Goal: Complete application form: Complete application form

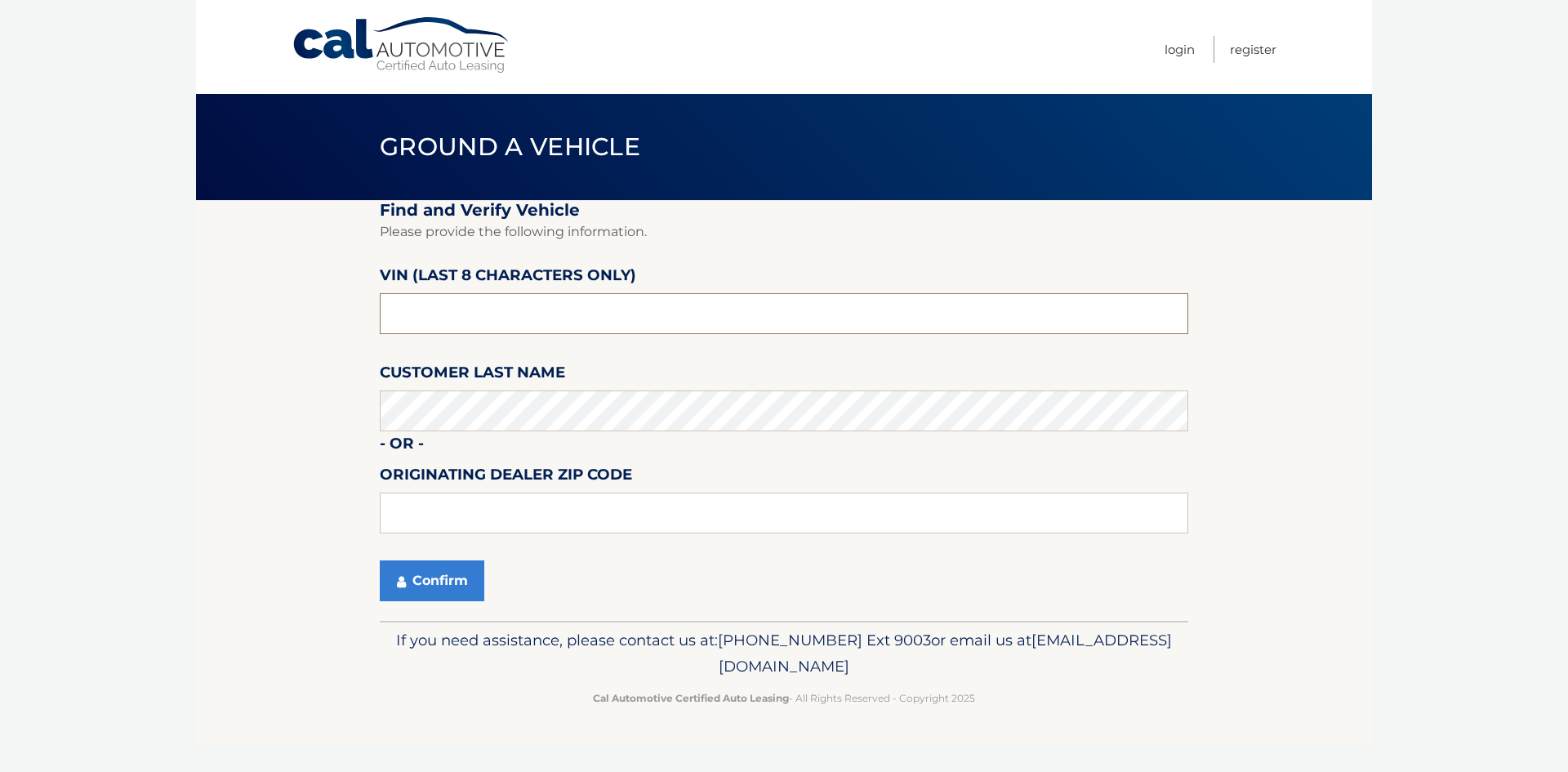
click at [675, 313] on input "text" at bounding box center [784, 313] width 808 height 41
click at [327, 327] on section "Find and Verify Vehicle Please provide the following information. VIN (last 8 c…" at bounding box center [784, 410] width 1176 height 421
type input "N*******"
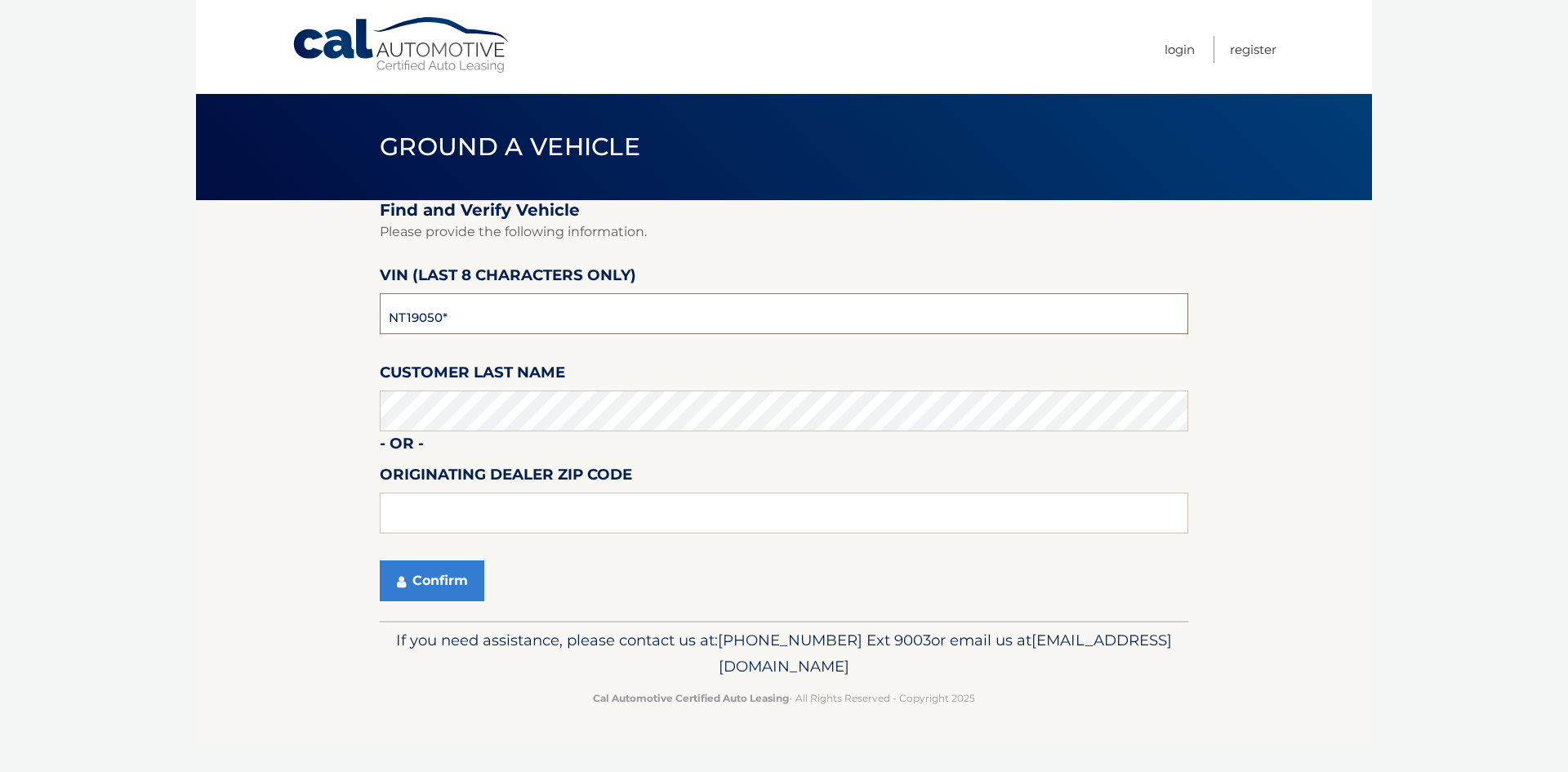
type input "NT190504"
click at [426, 578] on button "Confirm" at bounding box center [432, 580] width 104 height 41
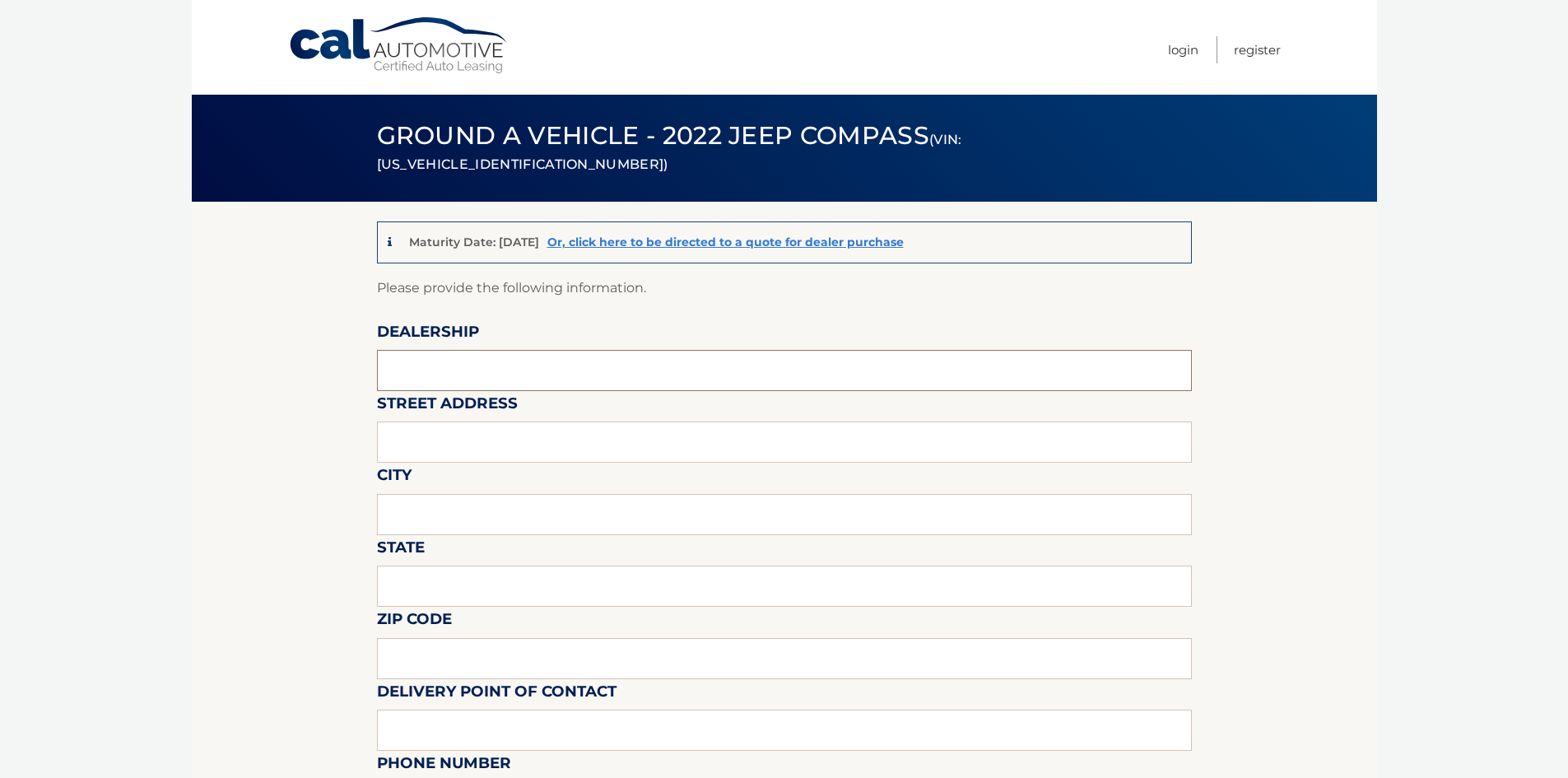
click at [508, 369] on input "text" at bounding box center [784, 370] width 814 height 41
type input "QUIRK CHRYSLER DODGE JEEP RAM"
type input "830 PLAIN ST"
type input "MARSHFIELD"
type input "MA"
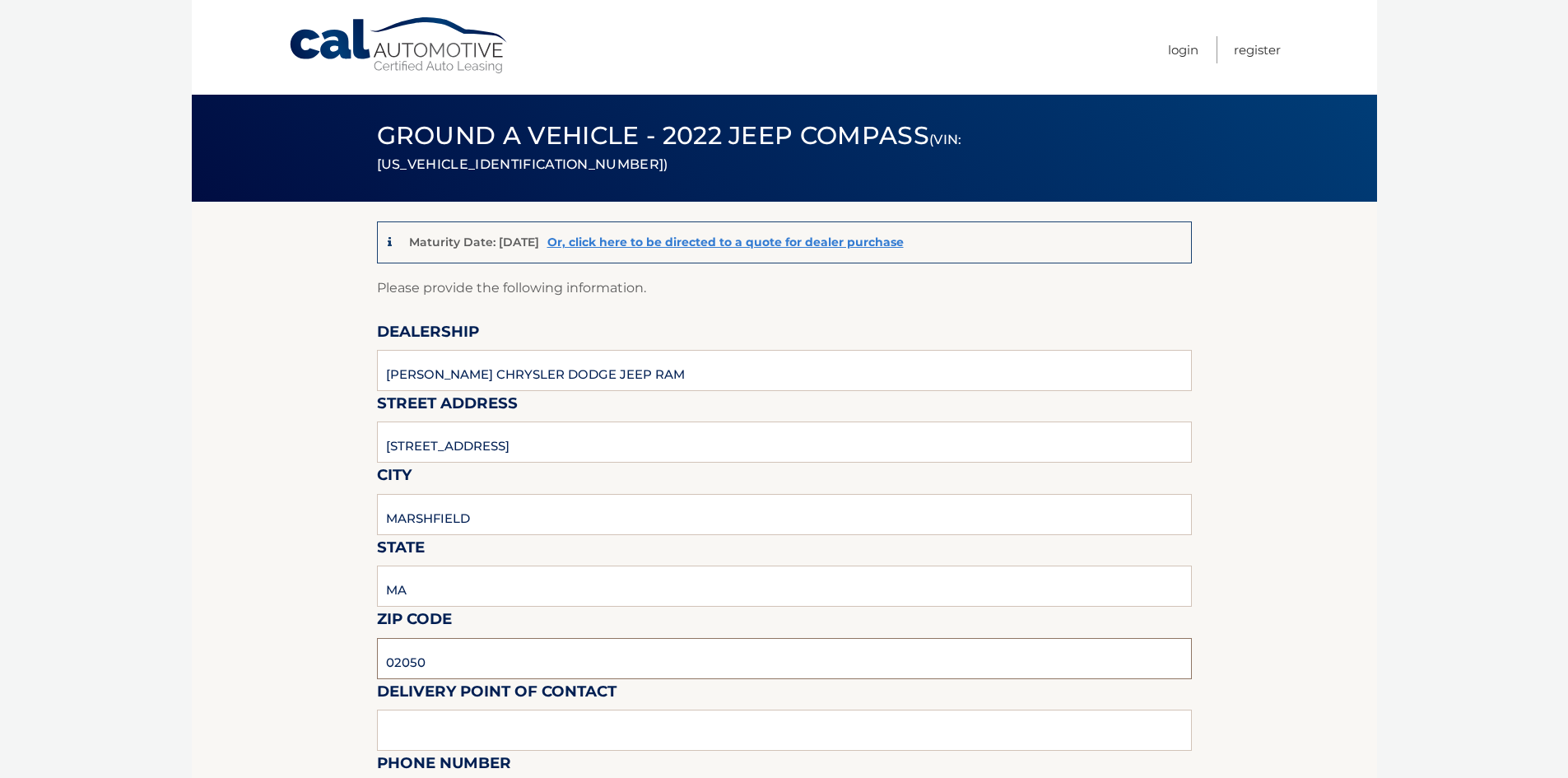
type input "02050"
type input "SCOTT YOUNIE"
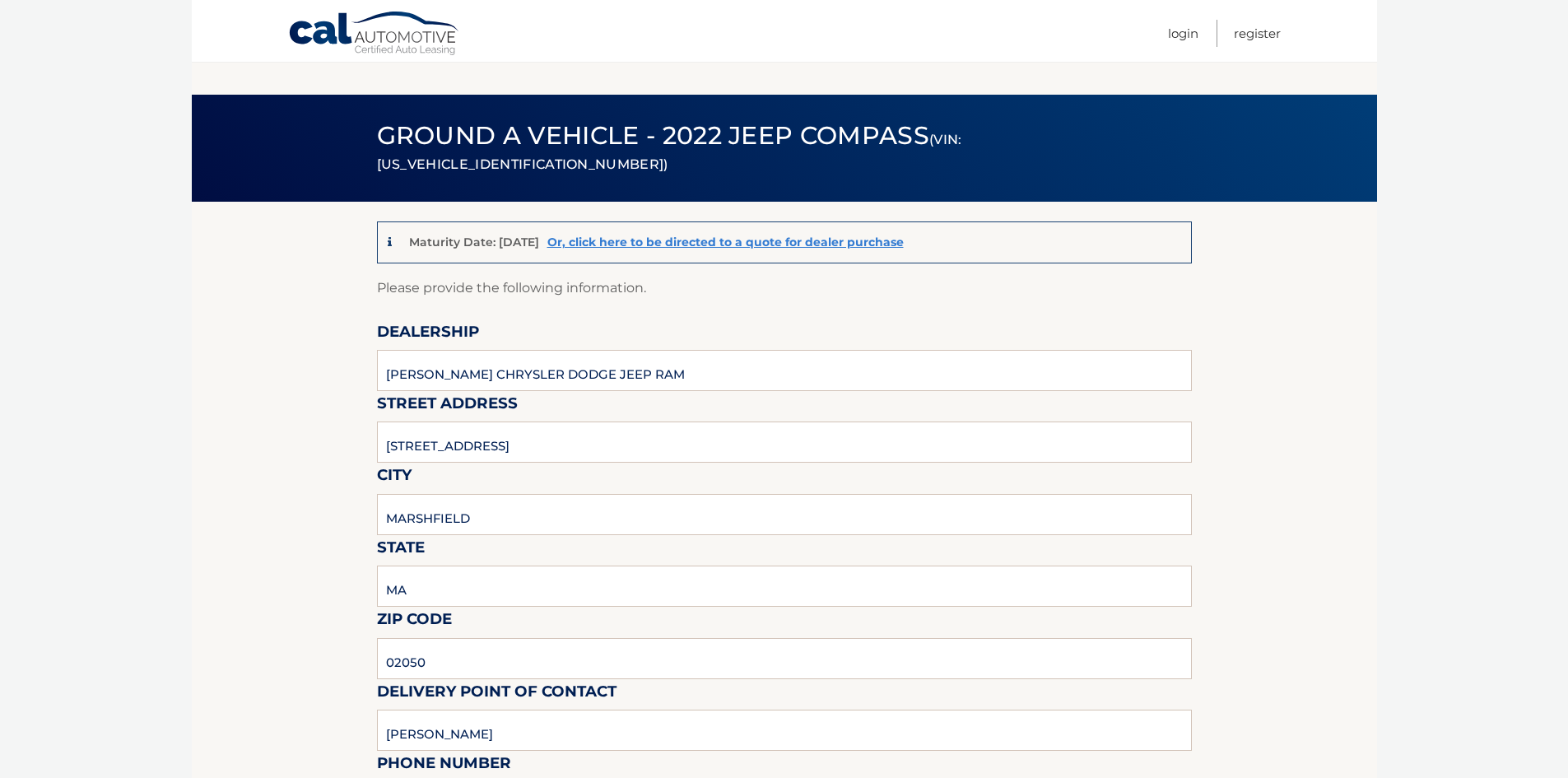
scroll to position [413, 0]
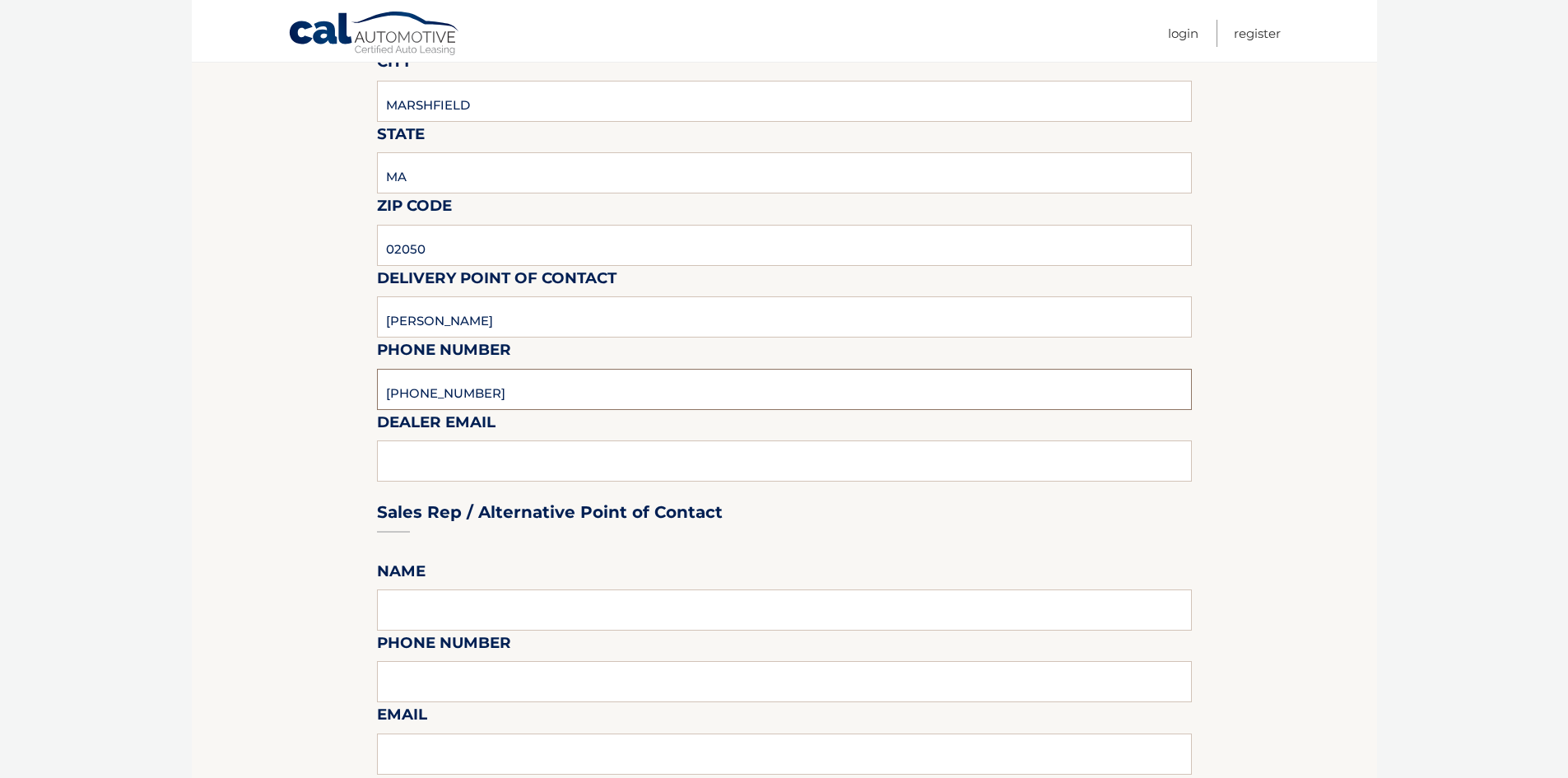
type input "781-319-3042"
type input "SYOUNIE@QUIRKCARS.COM"
click at [504, 610] on input "text" at bounding box center [784, 610] width 814 height 41
click at [555, 563] on fieldset "Please provide the following information. Dealership QUIRK CHRYSLER DODGE JEEP …" at bounding box center [784, 728] width 814 height 1730
click at [520, 611] on input "text" at bounding box center [784, 610] width 814 height 41
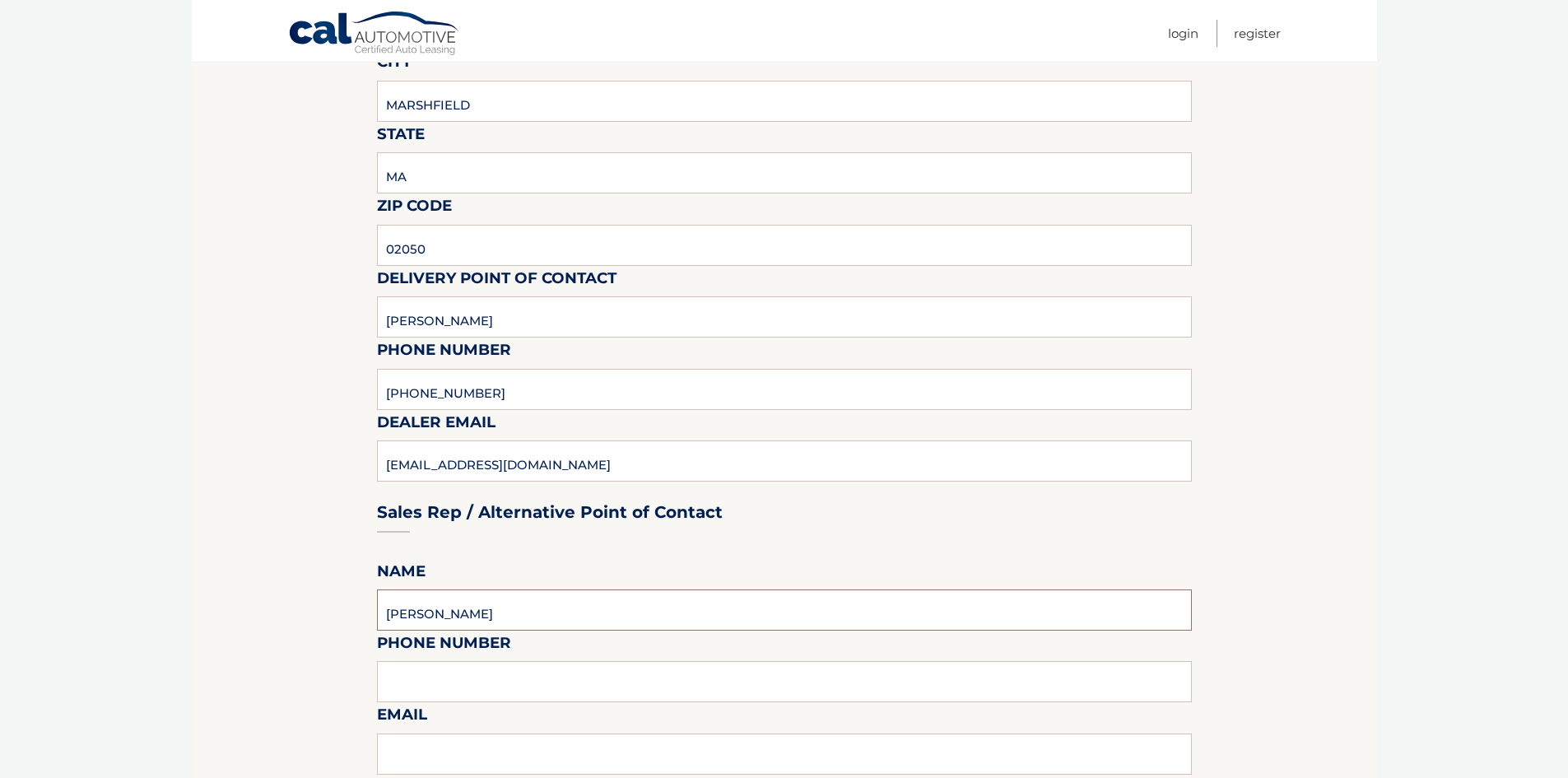
type input "SCOTT YOUNIE"
type input "781-319-3042"
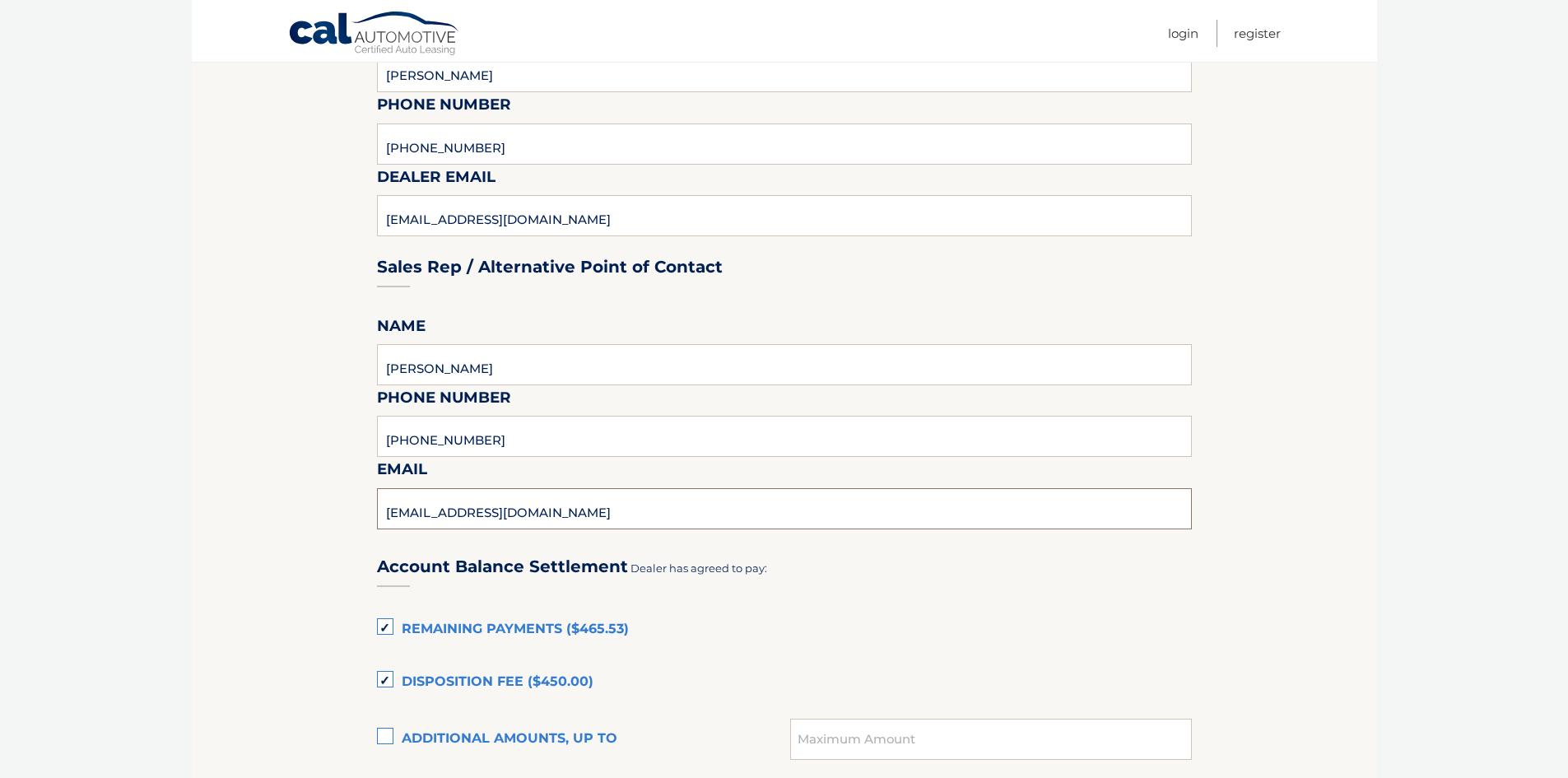
type input "SYOUNIE@QUIRKCARS.COM"
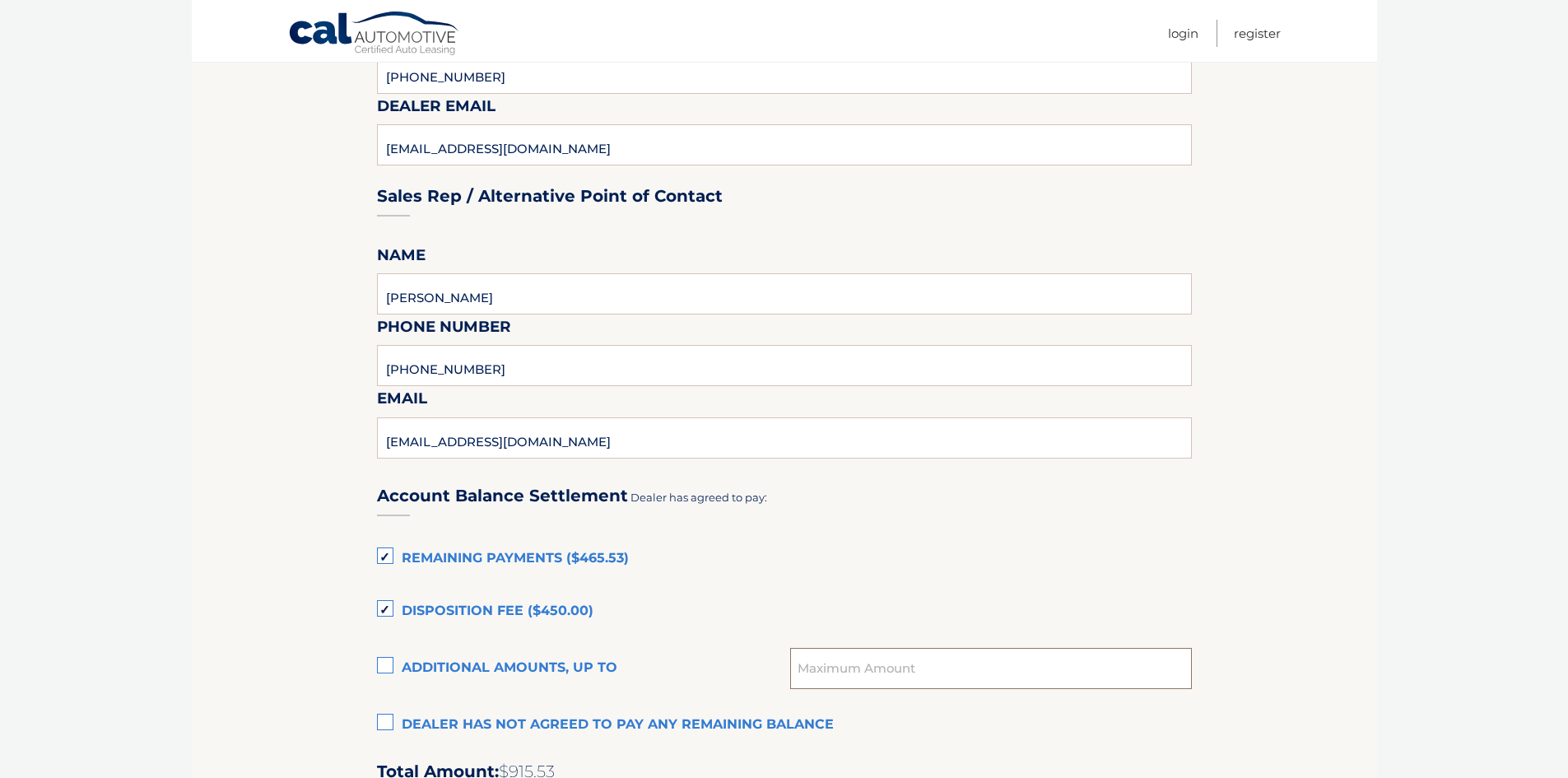
scroll to position [823, 0]
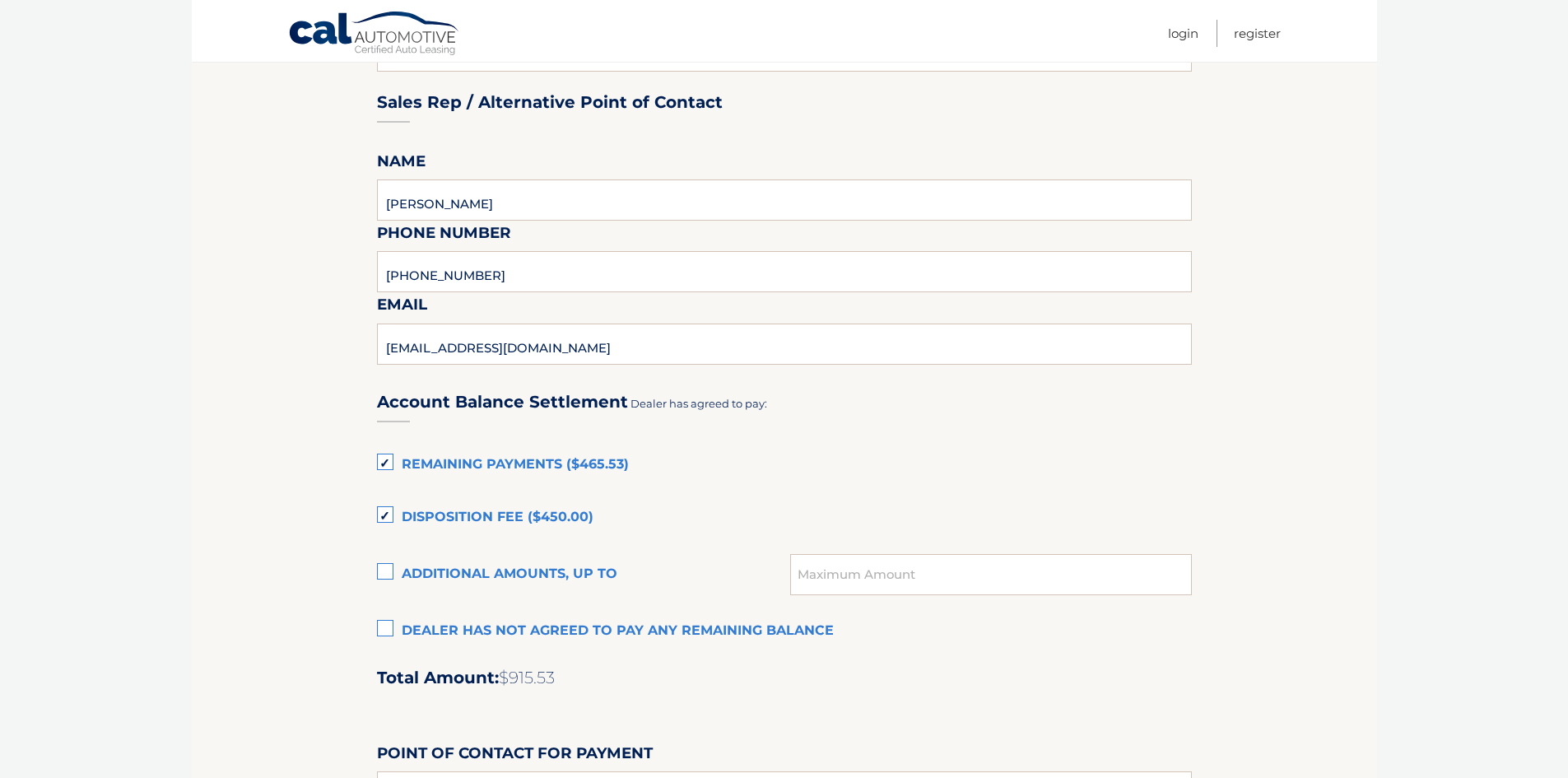
click at [391, 464] on label "Remaining Payments ($465.53)" at bounding box center [784, 465] width 814 height 33
click at [0, 0] on input "Remaining Payments ($465.53)" at bounding box center [0, 0] width 0 height 0
click at [388, 509] on label "Disposition Fee ($450.00)" at bounding box center [784, 518] width 814 height 33
click at [0, 0] on input "Disposition Fee ($450.00)" at bounding box center [0, 0] width 0 height 0
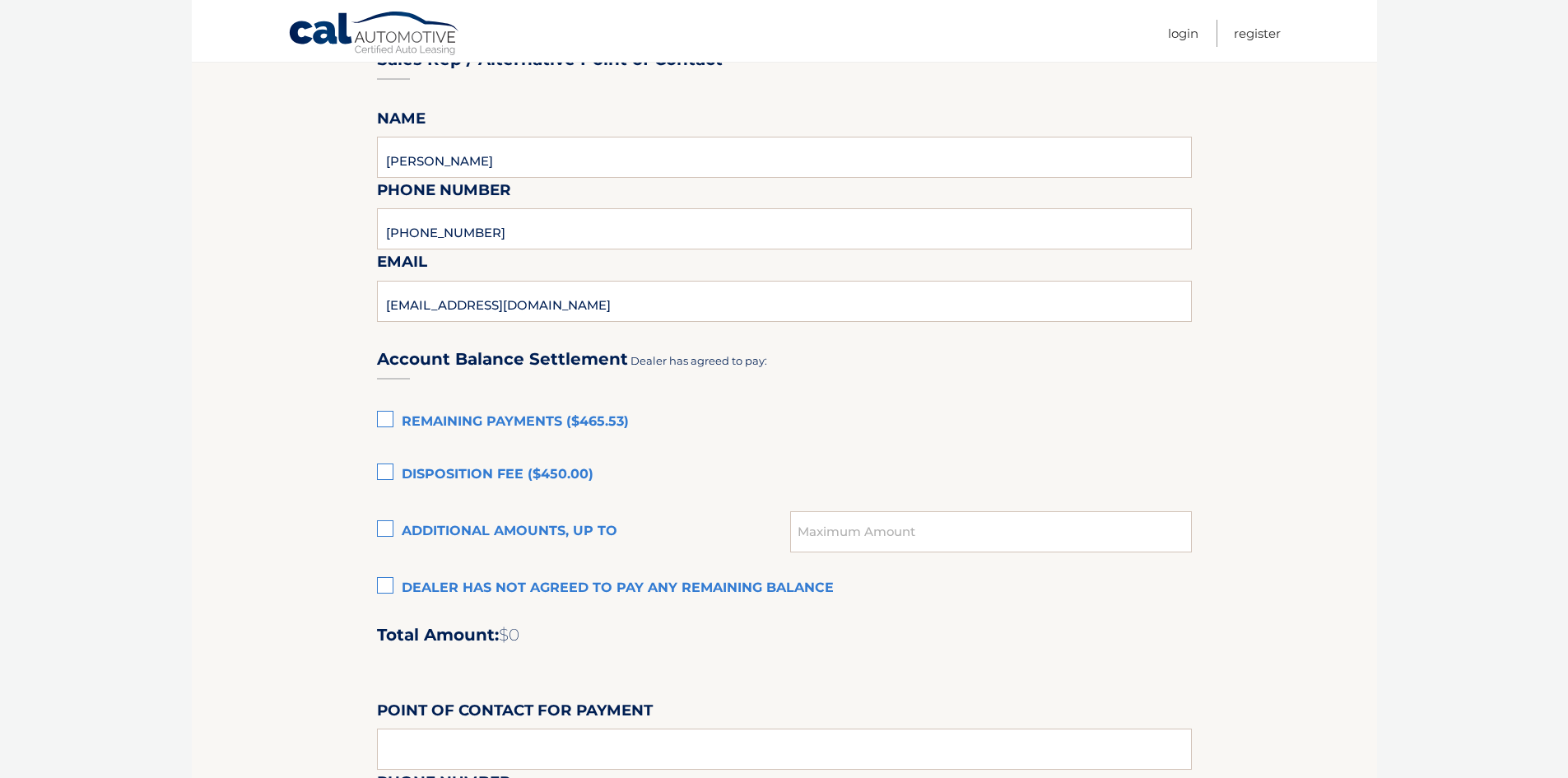
scroll to position [906, 0]
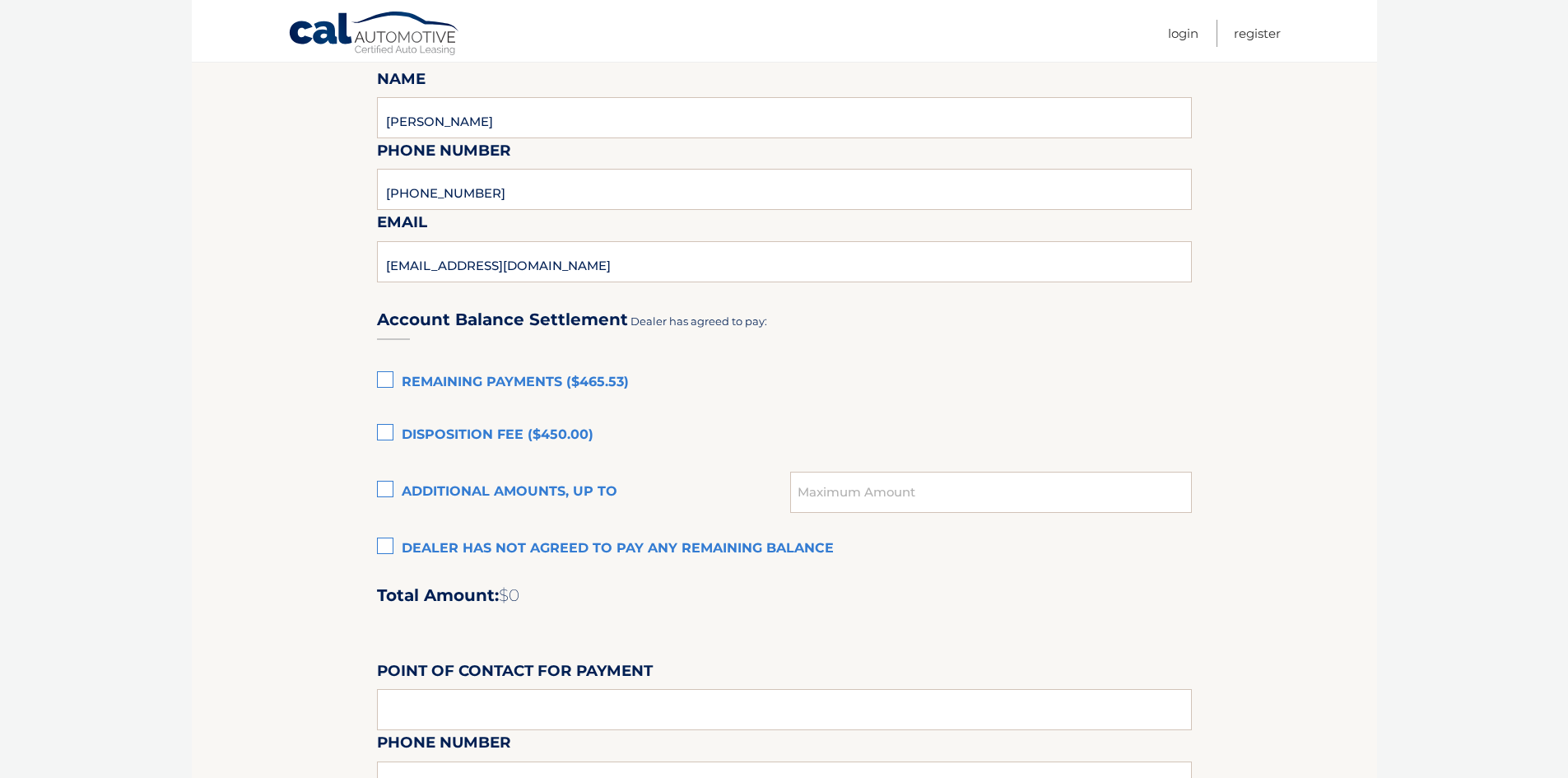
click at [386, 548] on label "Dealer has not agreed to pay any remaining balance" at bounding box center [784, 550] width 814 height 33
click at [0, 0] on input "Dealer has not agreed to pay any remaining balance" at bounding box center [0, 0] width 0 height 0
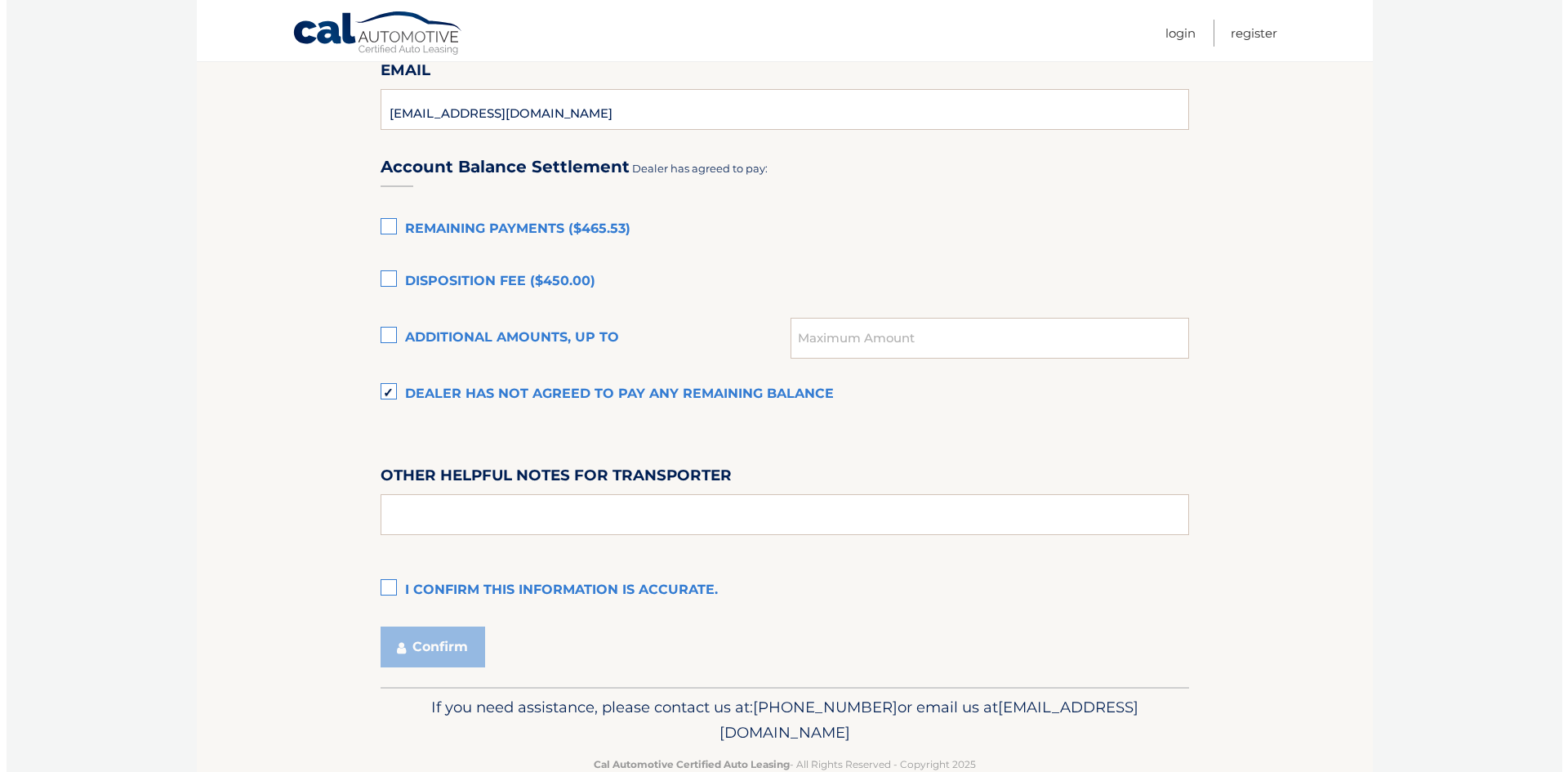
scroll to position [1063, 0]
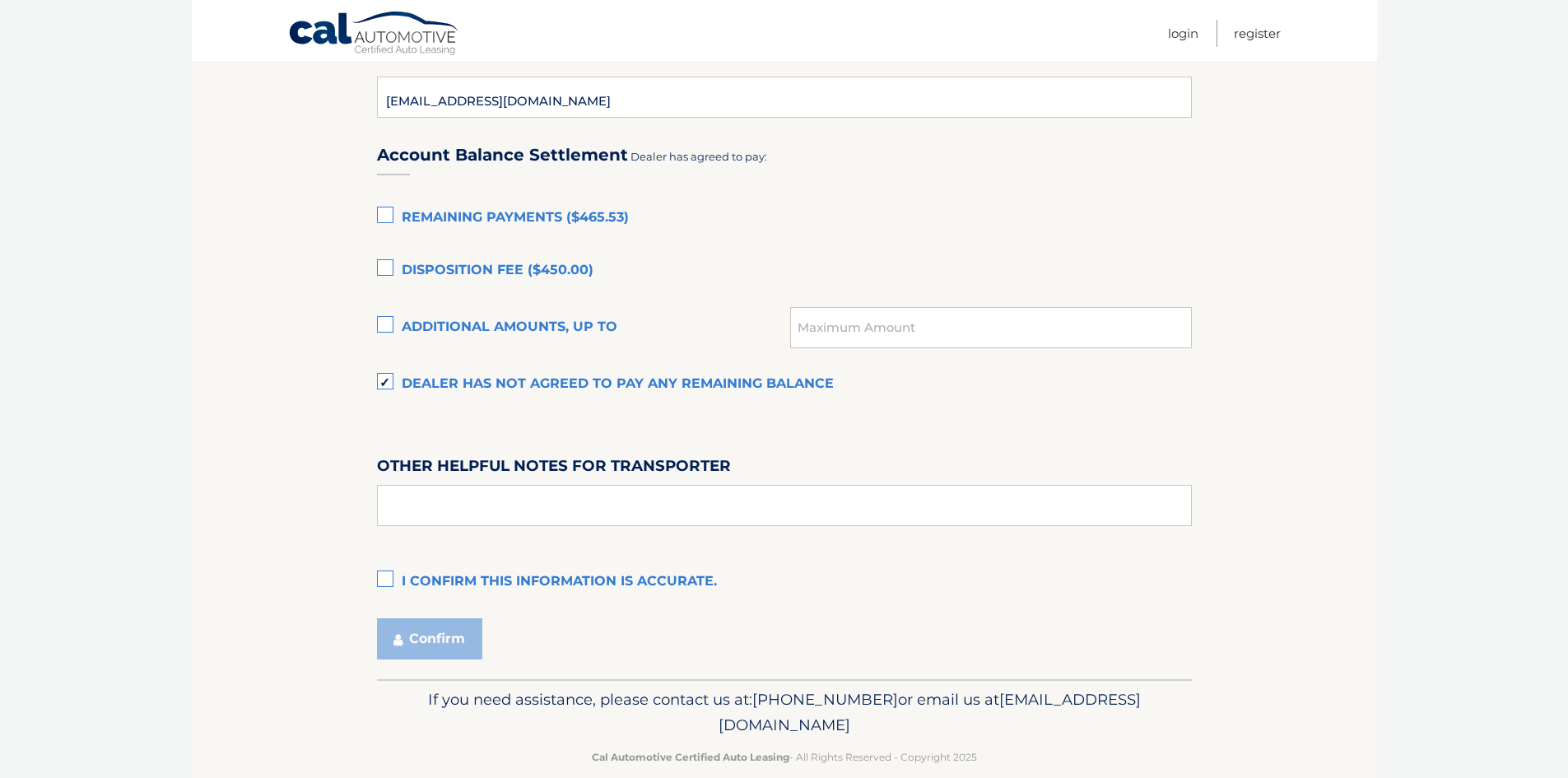
click at [386, 575] on label "I confirm this information is accurate." at bounding box center [784, 582] width 814 height 33
click at [0, 0] on input "I confirm this information is accurate." at bounding box center [0, 0] width 0 height 0
click at [425, 644] on button "Confirm" at bounding box center [430, 639] width 105 height 41
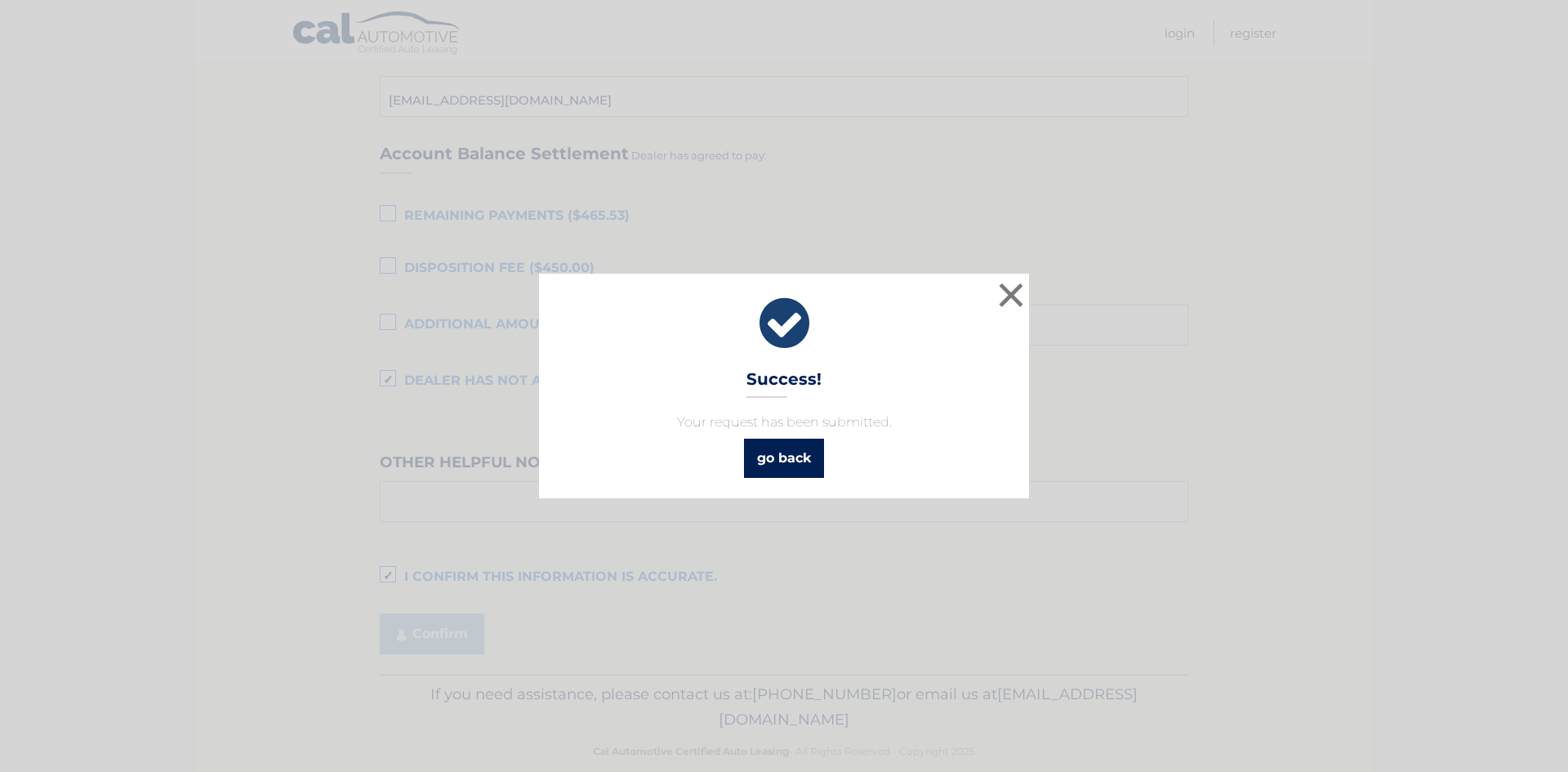
click at [807, 460] on link "go back" at bounding box center [784, 458] width 80 height 39
